Goal: Check status: Check status

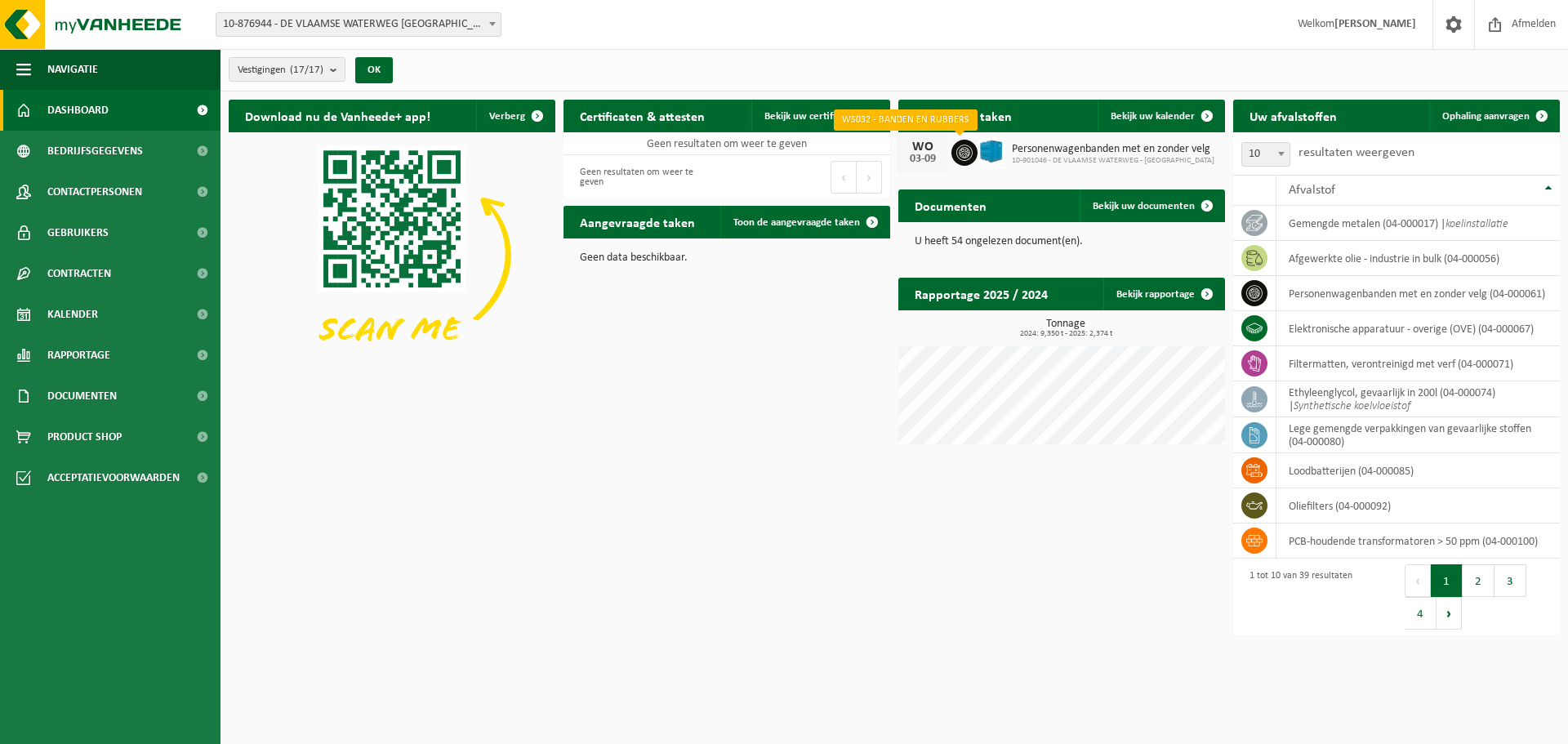
click at [963, 151] on icon at bounding box center [964, 152] width 16 height 16
click at [973, 123] on h2 "Ingeplande taken" at bounding box center [963, 115] width 130 height 31
click at [1058, 144] on span "Personenwagenbanden met en zonder velg" at bounding box center [1113, 150] width 203 height 13
click at [968, 148] on icon at bounding box center [964, 152] width 16 height 16
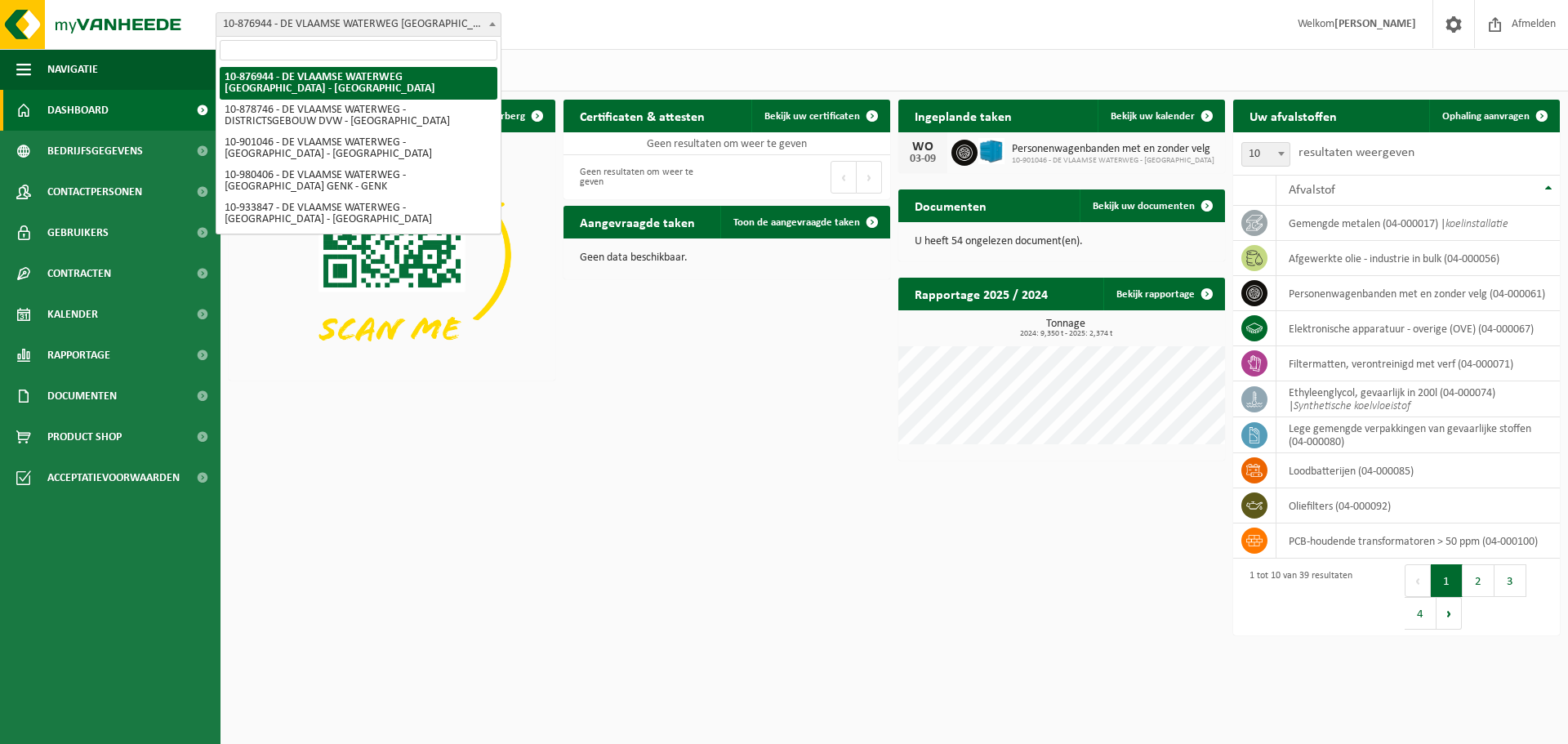
click at [492, 18] on span at bounding box center [492, 24] width 16 height 21
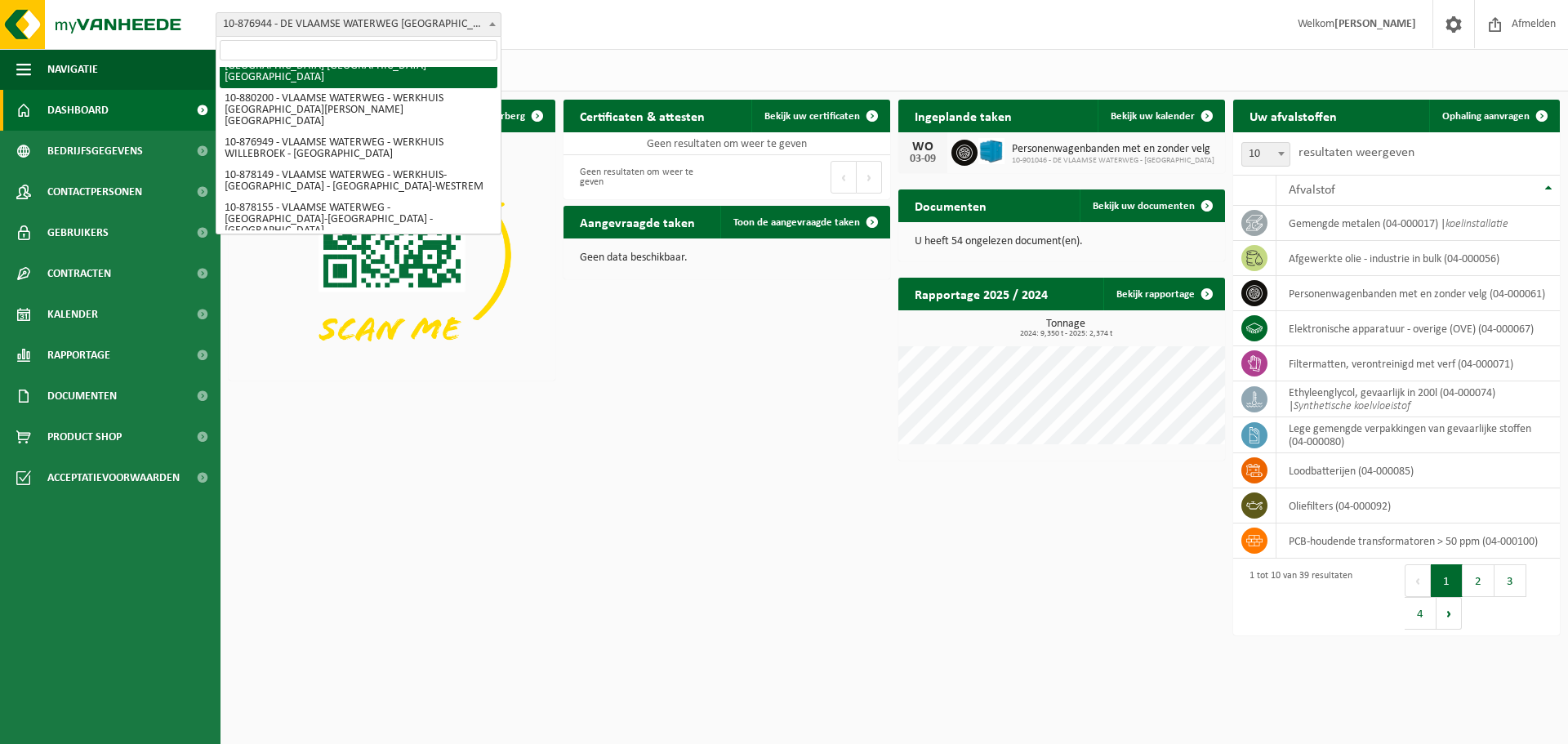
scroll to position [380, 0]
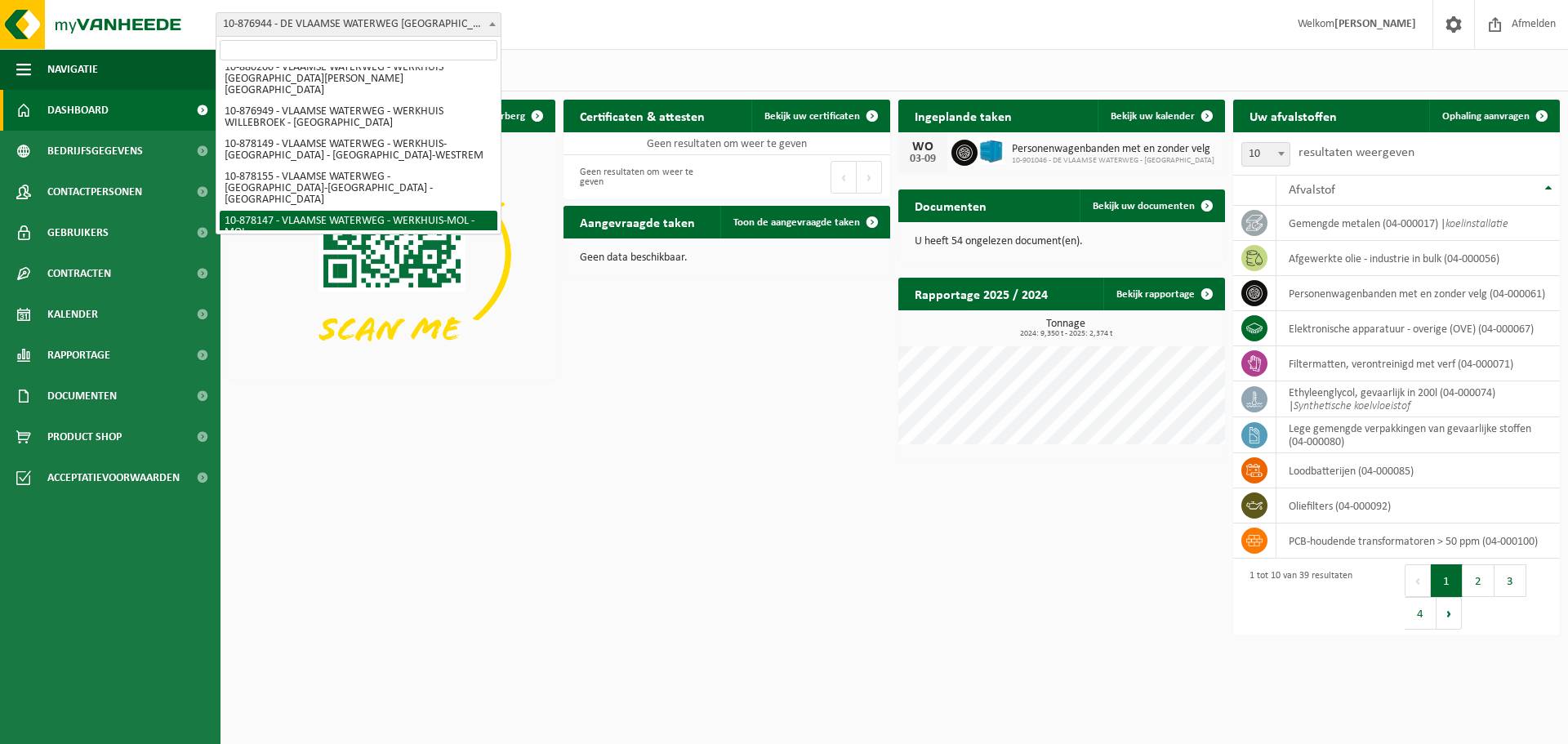
select select "108227"
